Goal: Find specific page/section: Find specific page/section

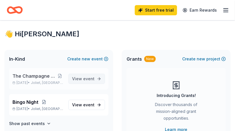
click at [85, 79] on span "event" at bounding box center [88, 78] width 11 height 5
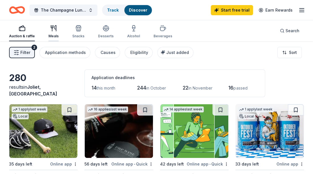
click at [52, 33] on div "Meals" at bounding box center [53, 32] width 10 height 14
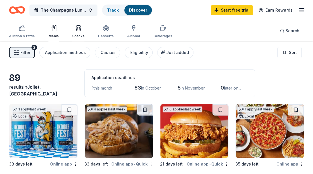
click at [76, 30] on icon "button" at bounding box center [78, 28] width 7 height 7
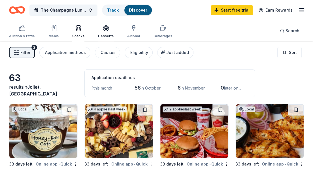
click at [107, 34] on div "Desserts" at bounding box center [106, 36] width 16 height 5
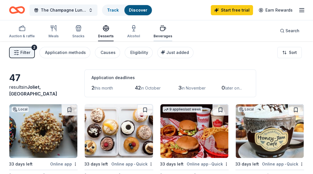
click at [154, 34] on div "Beverages" at bounding box center [163, 36] width 19 height 5
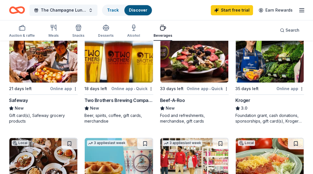
scroll to position [283, 0]
